Goal: Task Accomplishment & Management: Use online tool/utility

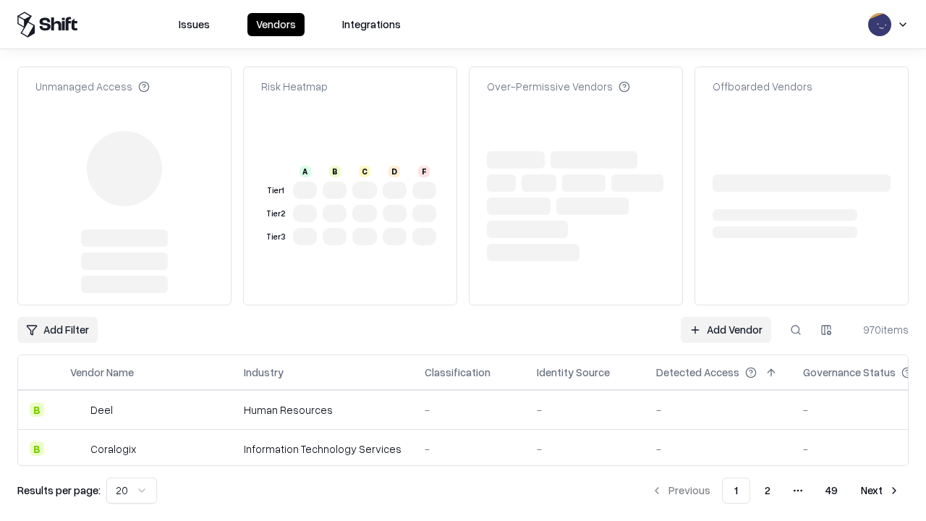
click at [725, 317] on link "Add Vendor" at bounding box center [726, 330] width 90 height 26
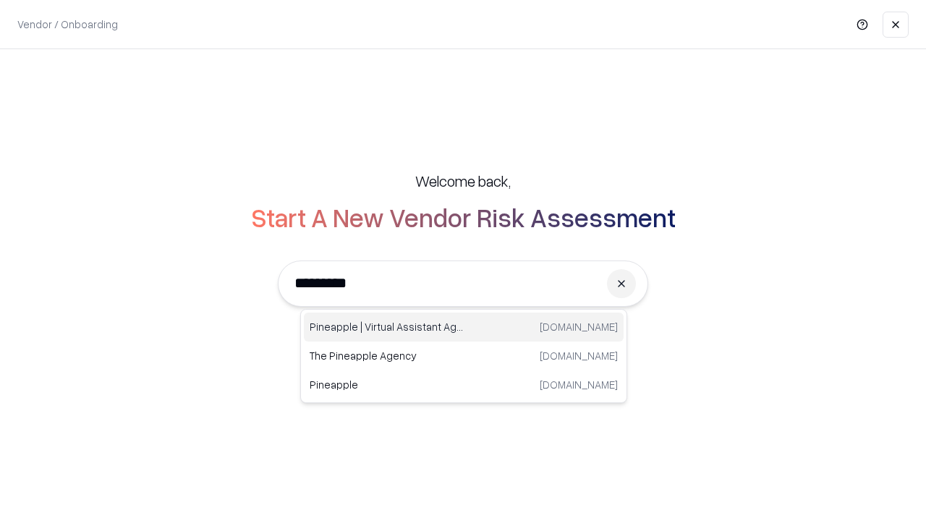
click at [464, 327] on div "Pineapple | Virtual Assistant Agency [DOMAIN_NAME]" at bounding box center [464, 326] width 320 height 29
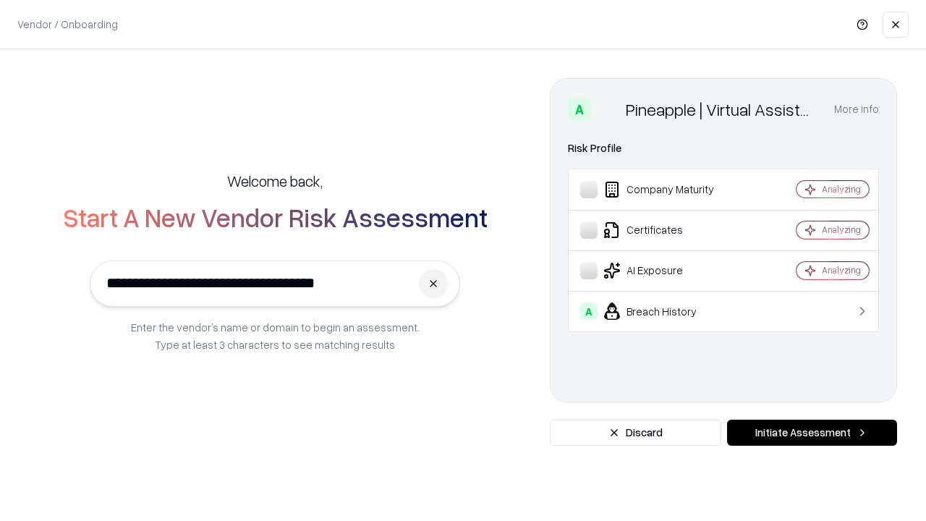
type input "**********"
click at [812, 433] on button "Initiate Assessment" at bounding box center [812, 432] width 170 height 26
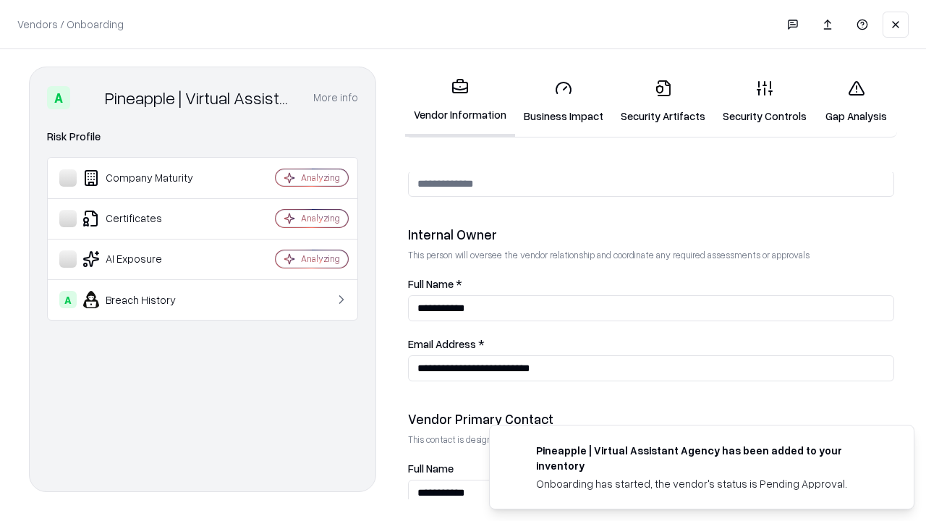
scroll to position [749, 0]
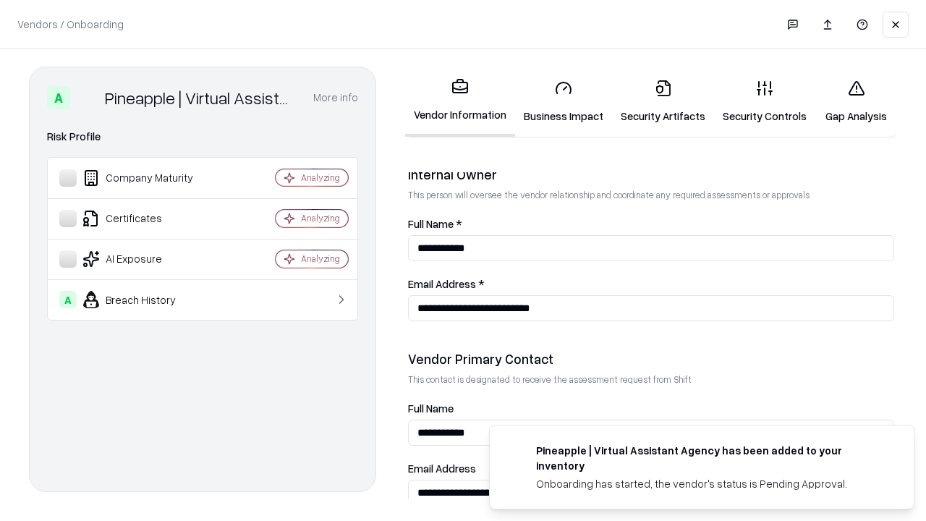
click at [663, 101] on link "Security Artifacts" at bounding box center [663, 101] width 102 height 67
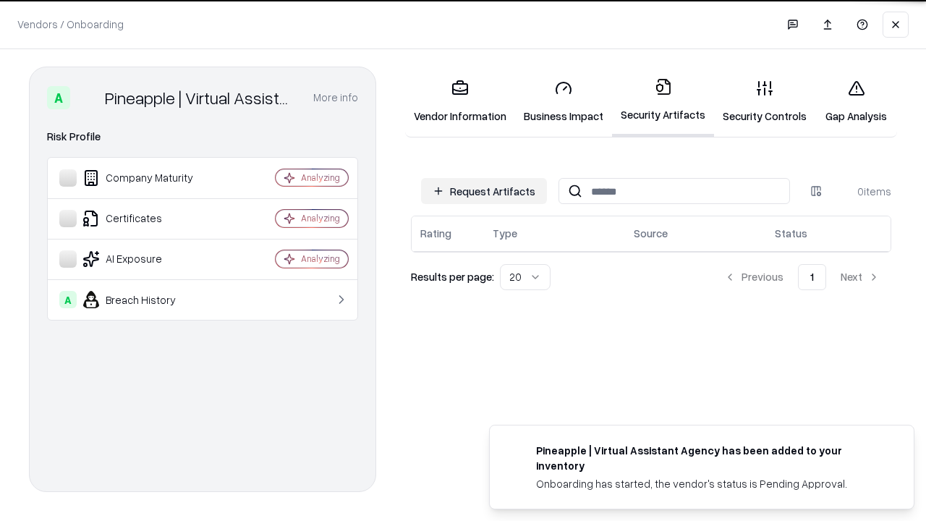
click at [484, 190] on button "Request Artifacts" at bounding box center [484, 191] width 126 height 26
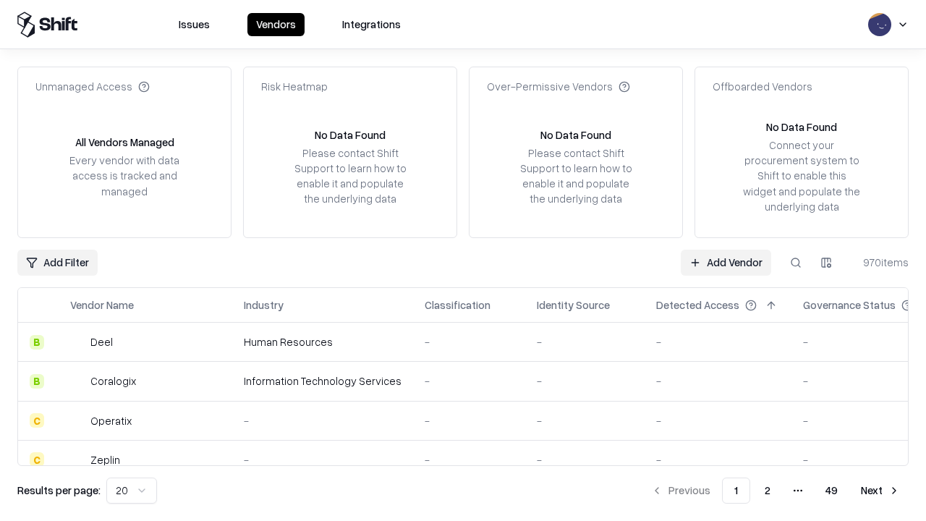
click at [725, 262] on link "Add Vendor" at bounding box center [726, 263] width 90 height 26
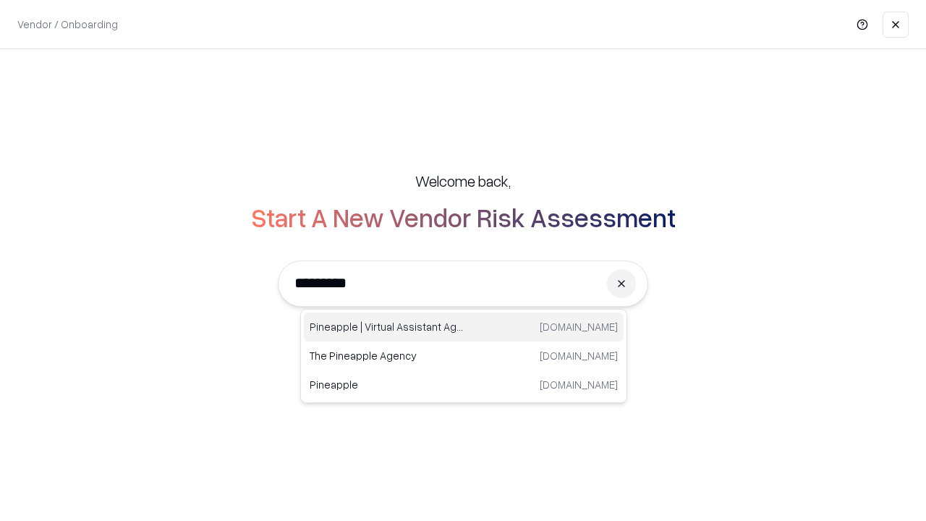
click at [464, 327] on div "Pineapple | Virtual Assistant Agency [DOMAIN_NAME]" at bounding box center [464, 326] width 320 height 29
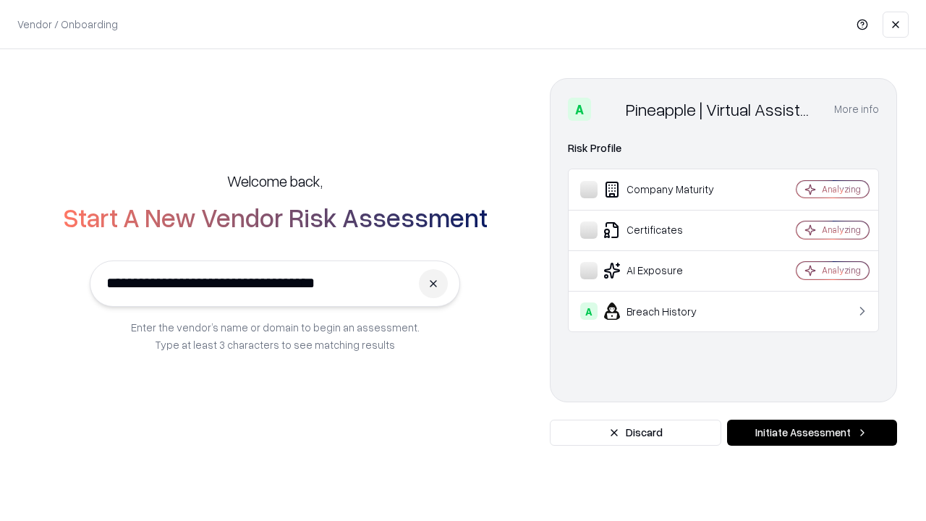
type input "**********"
click at [812, 433] on button "Initiate Assessment" at bounding box center [812, 432] width 170 height 26
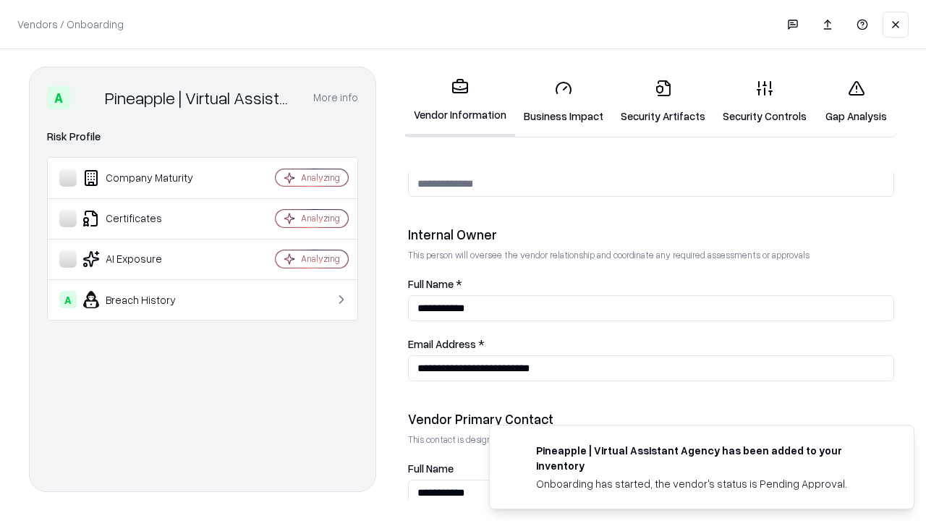
scroll to position [749, 0]
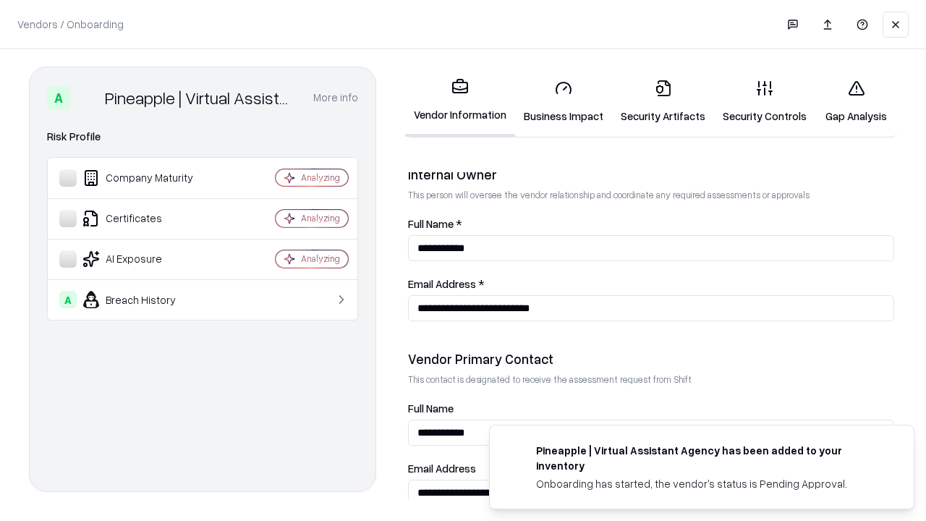
click at [856, 101] on link "Gap Analysis" at bounding box center [856, 101] width 82 height 67
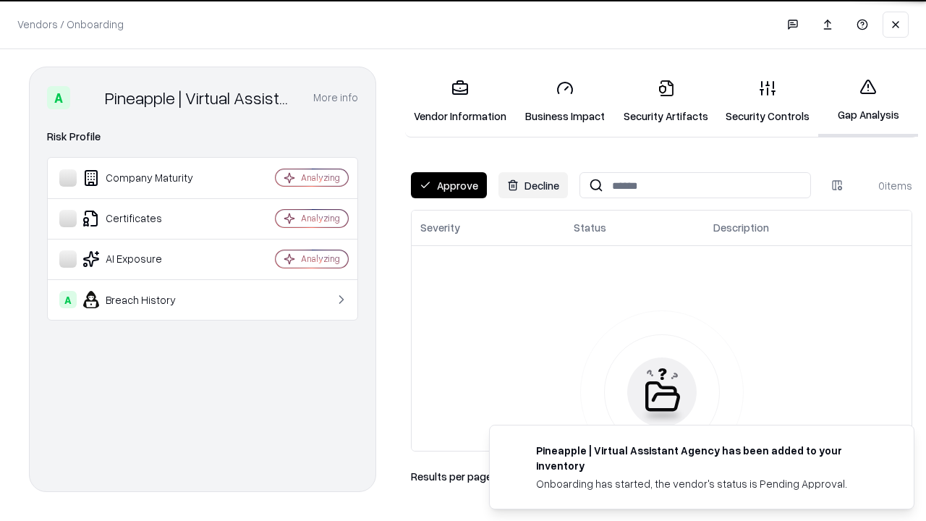
click at [448, 185] on button "Approve" at bounding box center [449, 185] width 76 height 26
